Goal: Task Accomplishment & Management: Use online tool/utility

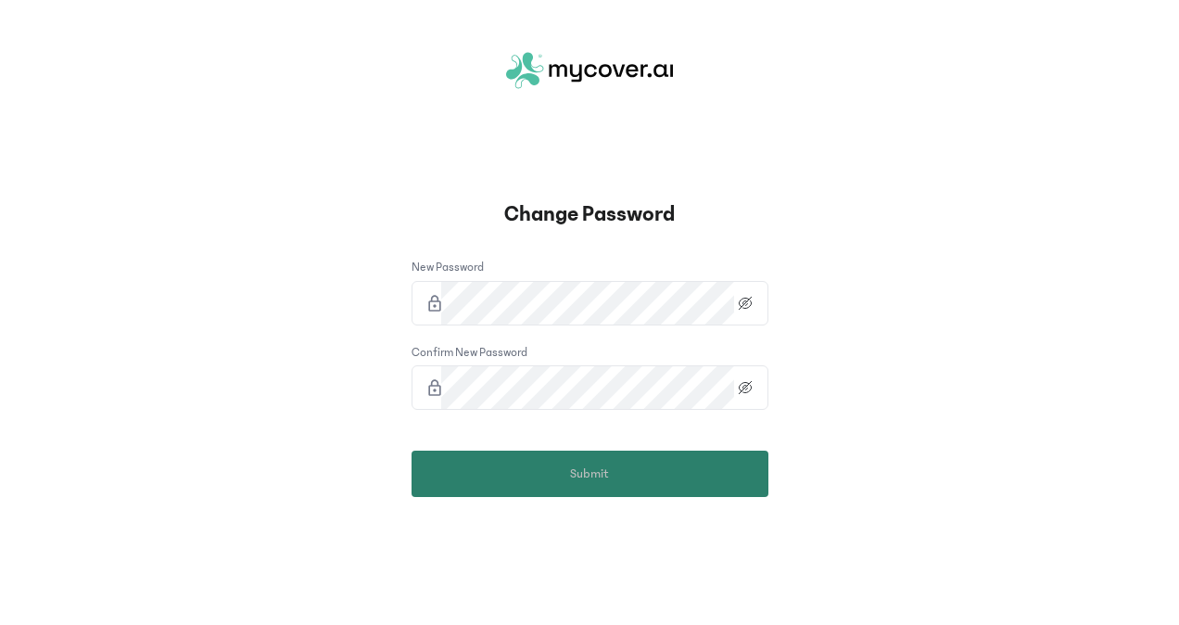
click at [538, 463] on button "Submit" at bounding box center [590, 474] width 357 height 46
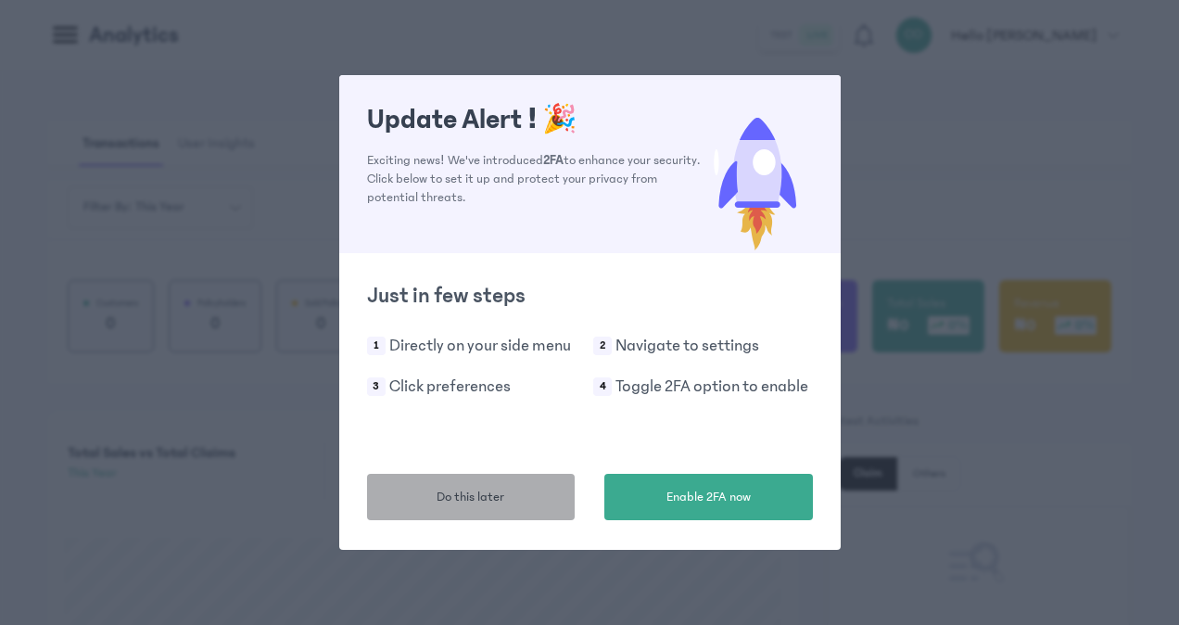
click at [548, 495] on button "Do this later" at bounding box center [471, 497] width 209 height 46
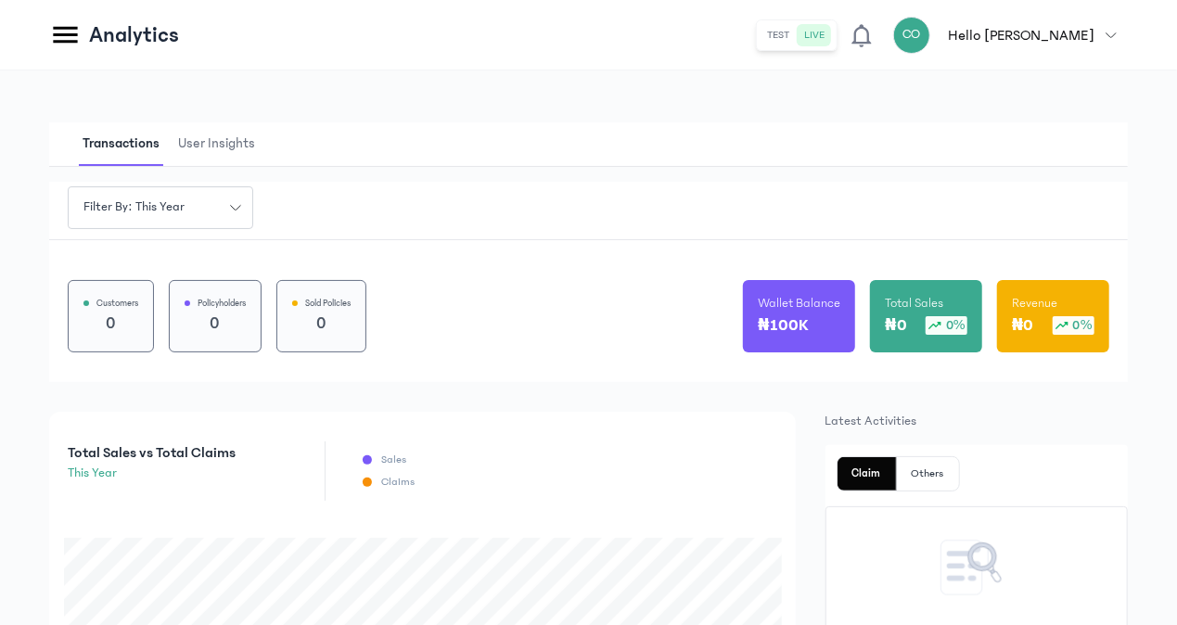
click at [797, 39] on button "test" at bounding box center [778, 35] width 37 height 22
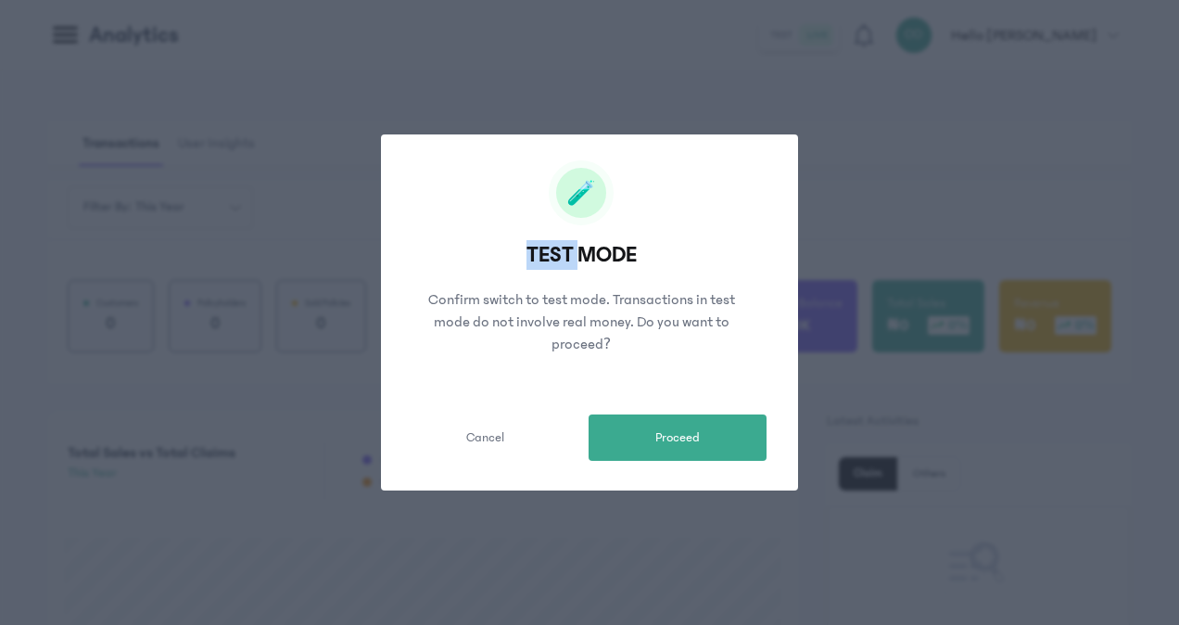
click at [847, 39] on div "test MODE Confirm switch to test mode. Transactions in test mode do not involve…" at bounding box center [589, 312] width 1179 height 625
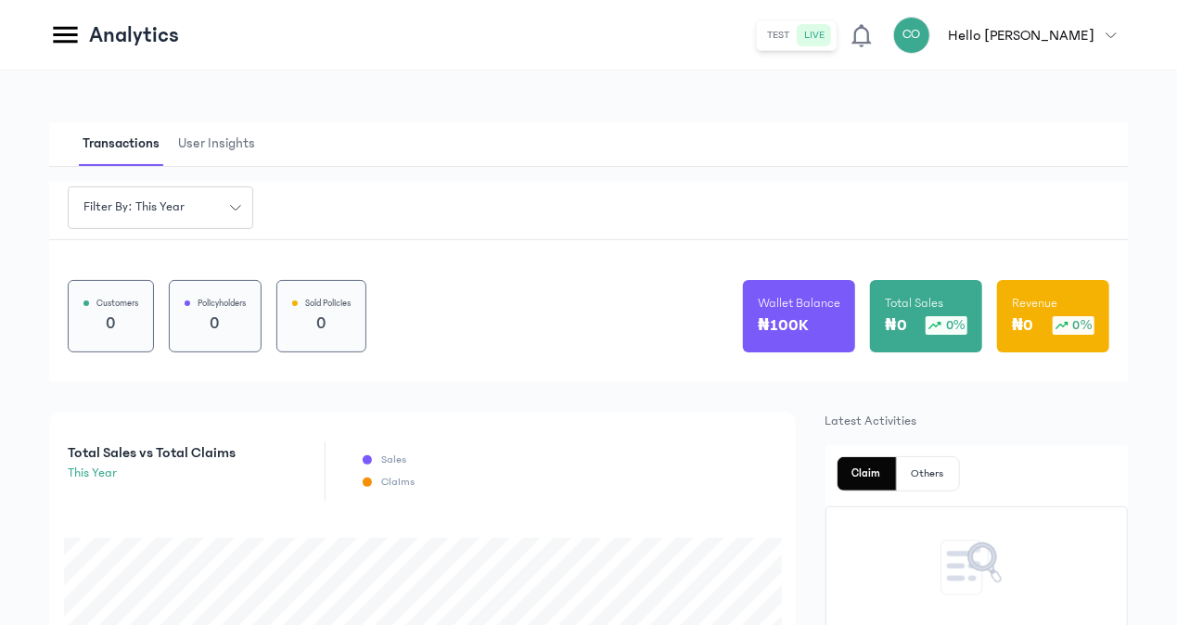
drag, startPoint x: 847, startPoint y: 39, endPoint x: 789, endPoint y: 110, distance: 92.2
click at [797, 32] on button "test" at bounding box center [778, 35] width 37 height 22
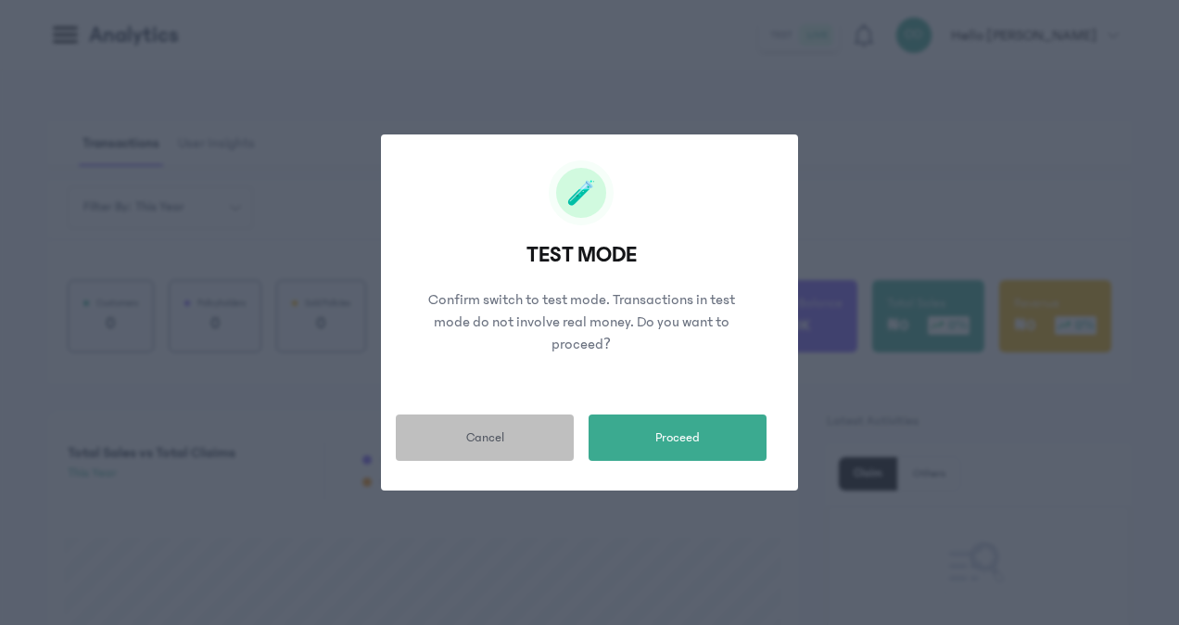
click at [484, 441] on span "Cancel" at bounding box center [485, 437] width 38 height 19
